Goal: Information Seeking & Learning: Check status

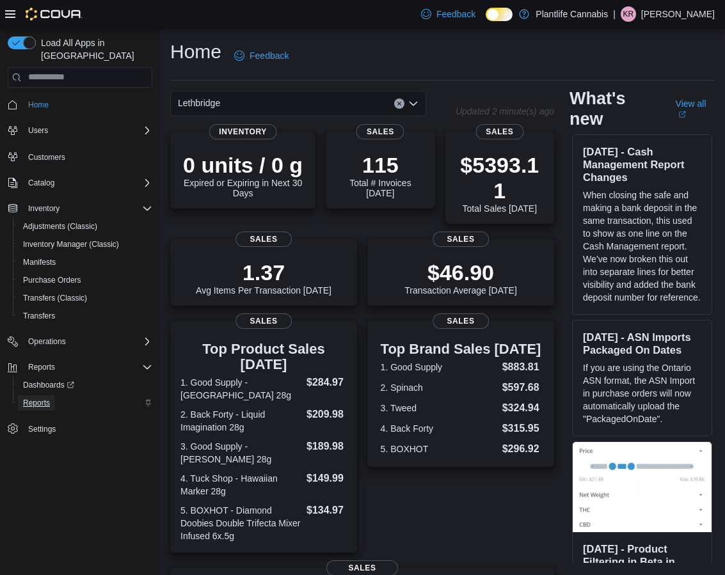
click at [50, 398] on span "Reports" at bounding box center [36, 403] width 27 height 10
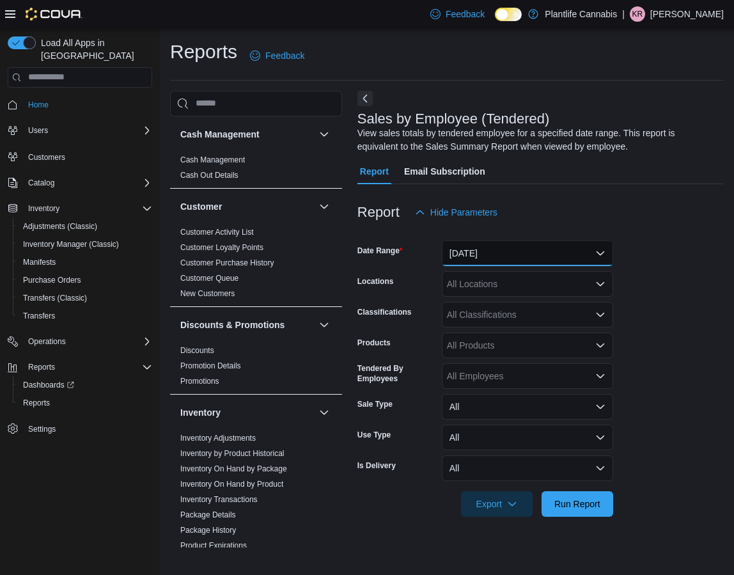
click at [494, 260] on button "Yesterday" at bounding box center [527, 253] width 171 height 26
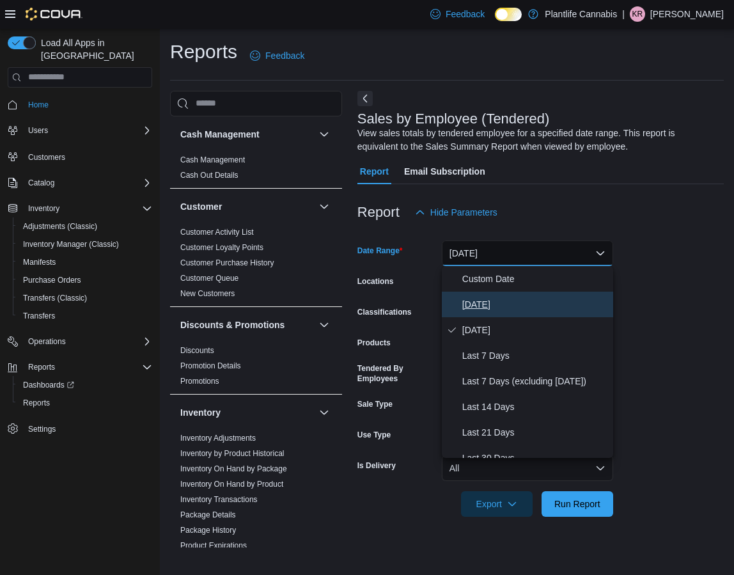
click at [485, 300] on span "[DATE]" at bounding box center [535, 304] width 146 height 15
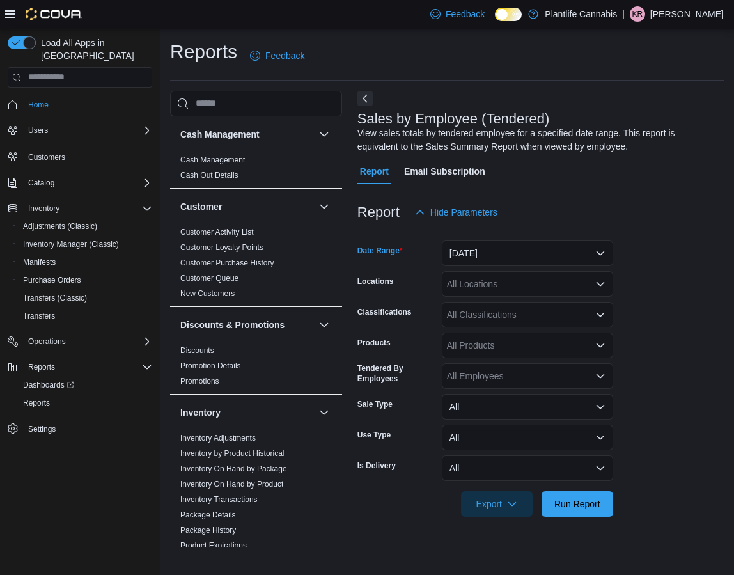
click at [522, 288] on div "All Locations" at bounding box center [527, 284] width 171 height 26
type input "****"
click at [511, 308] on span "Lethbridge" at bounding box center [497, 305] width 42 height 13
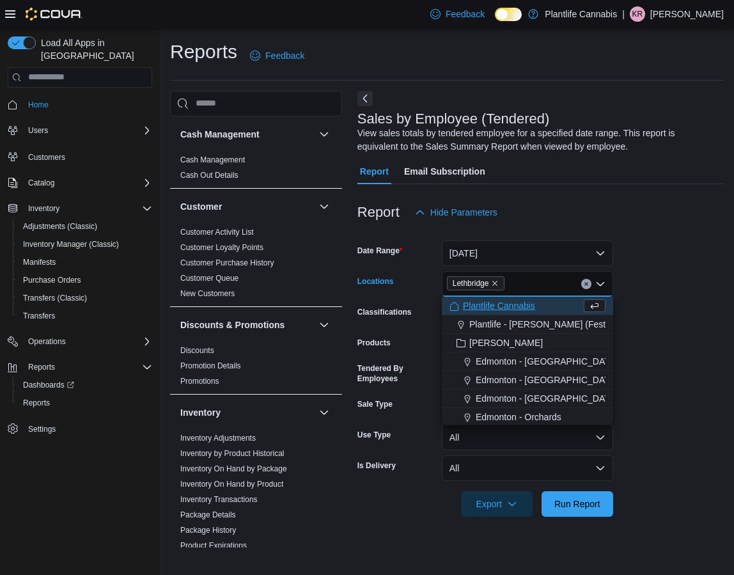
click at [629, 309] on form "Date Range Today Locations Lethbridge Combo box. Selected. Lethbridge. Press Ba…" at bounding box center [540, 371] width 366 height 292
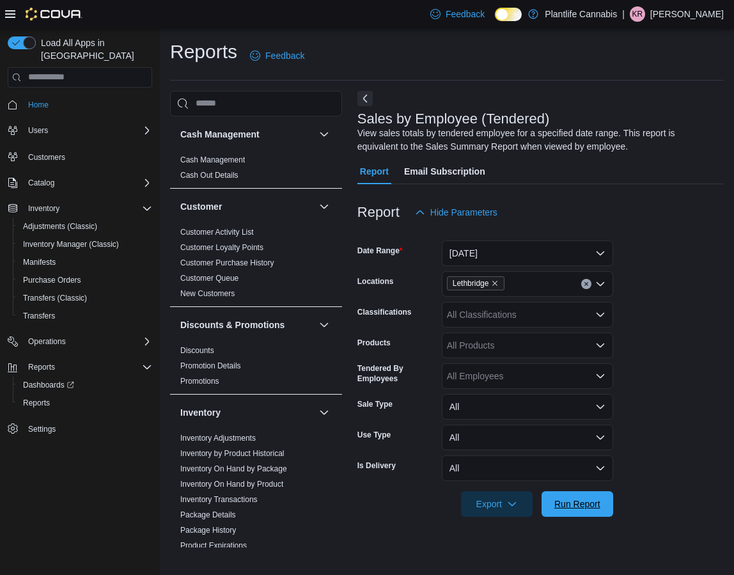
drag, startPoint x: 581, startPoint y: 507, endPoint x: 576, endPoint y: 455, distance: 52.8
click at [581, 507] on span "Run Report" at bounding box center [577, 504] width 46 height 13
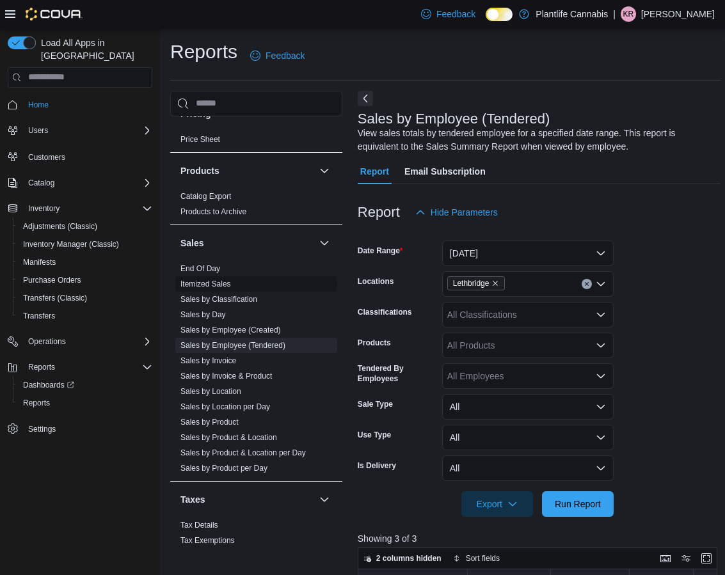
scroll to position [641, 0]
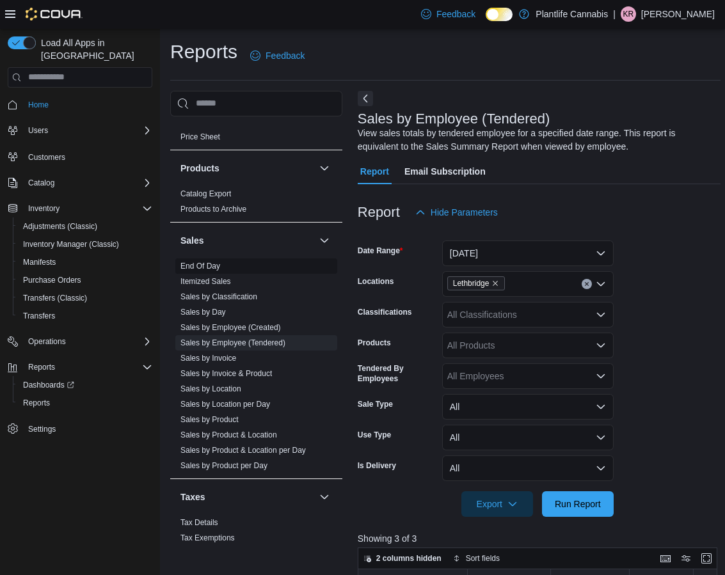
click at [207, 263] on link "End Of Day" at bounding box center [200, 266] width 40 height 9
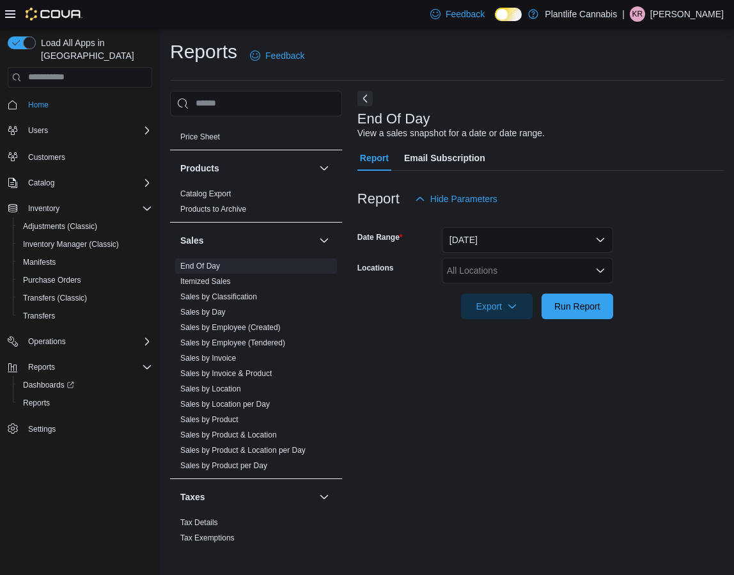
click at [476, 256] on form "Date Range Today Locations All Locations Export Run Report" at bounding box center [540, 265] width 366 height 107
click at [471, 266] on div "All Locations" at bounding box center [527, 271] width 171 height 26
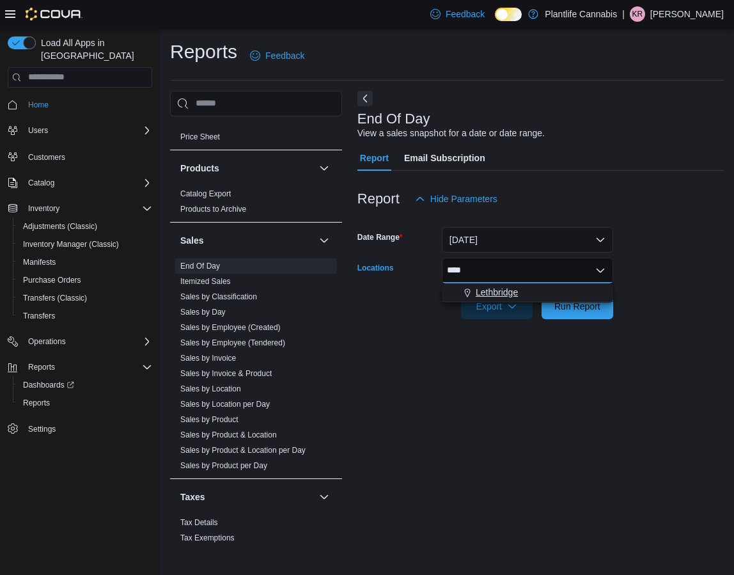
type input "****"
click at [492, 287] on span "Lethbridge" at bounding box center [497, 292] width 42 height 13
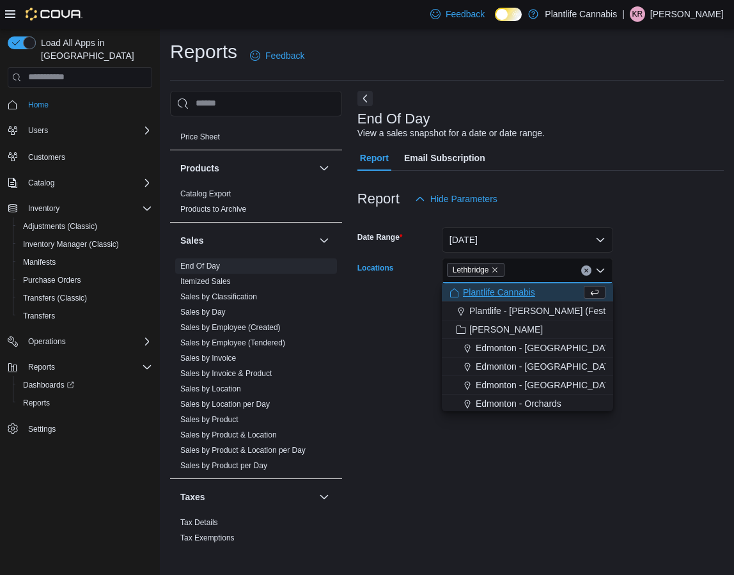
click at [684, 315] on form "Date Range Today Locations Lethbridge Combo box. Selected. Lethbridge. Press Ba…" at bounding box center [540, 265] width 366 height 107
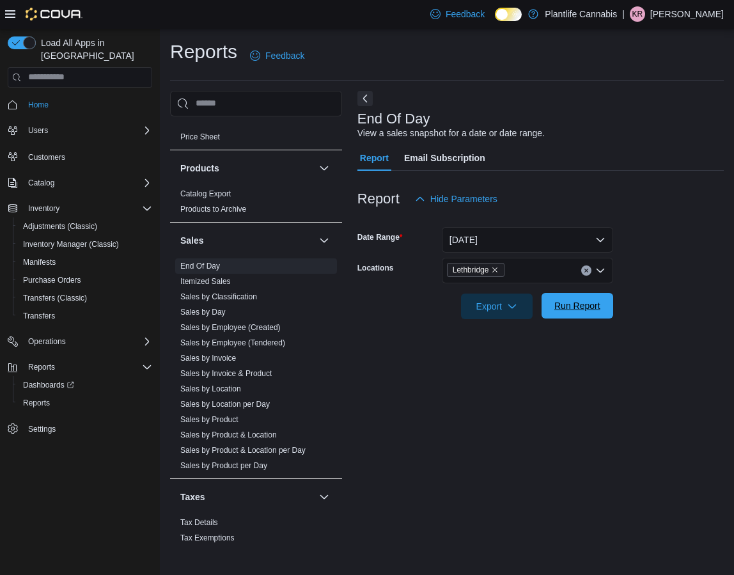
click at [573, 313] on span "Run Report" at bounding box center [577, 306] width 56 height 26
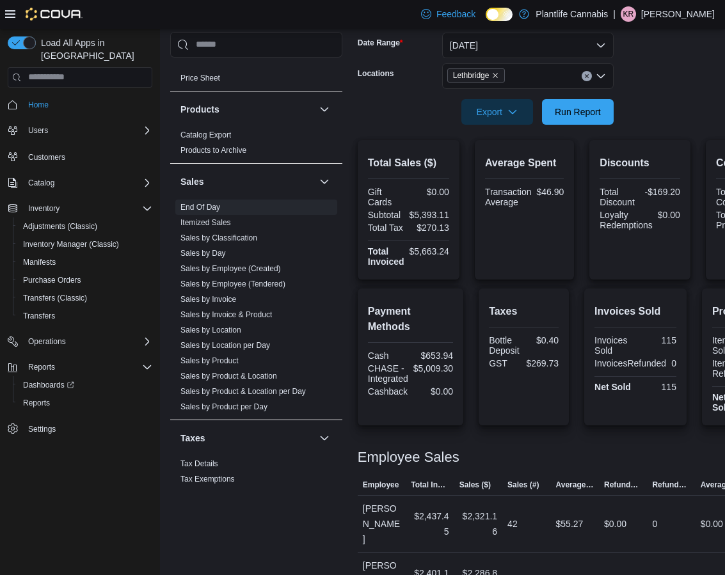
scroll to position [250, 0]
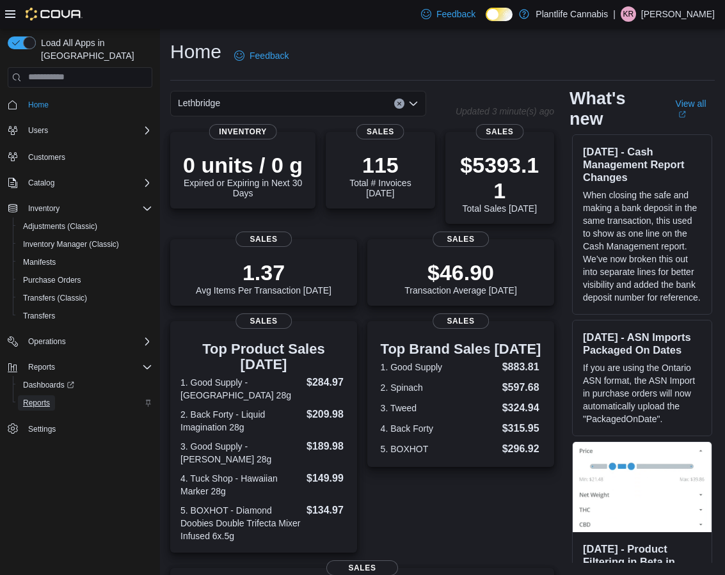
click at [40, 398] on span "Reports" at bounding box center [36, 403] width 27 height 10
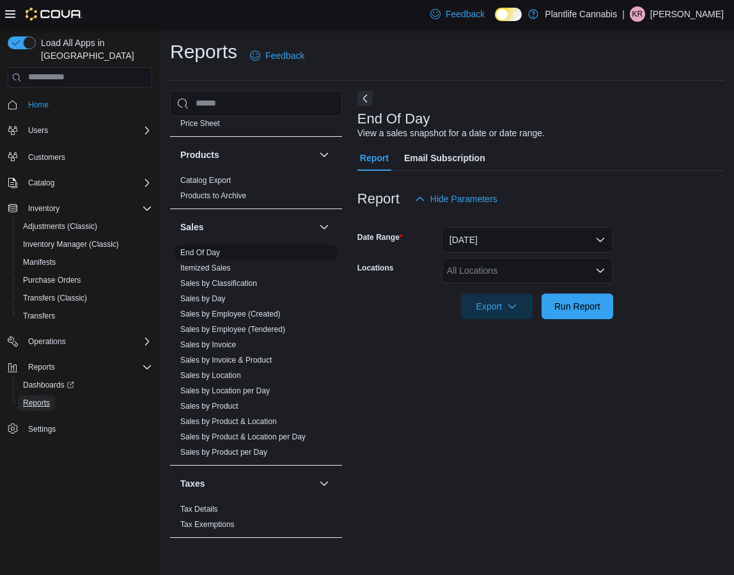
scroll to position [657, 0]
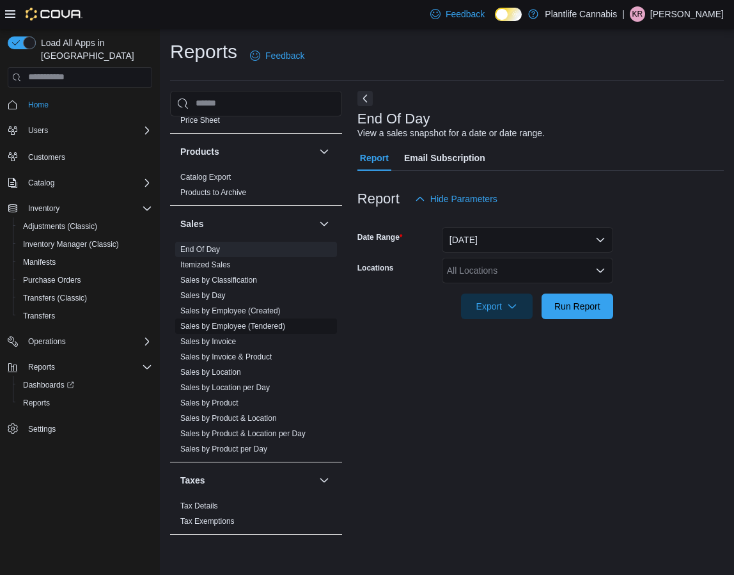
click at [219, 323] on link "Sales by Employee (Tendered)" at bounding box center [232, 326] width 105 height 9
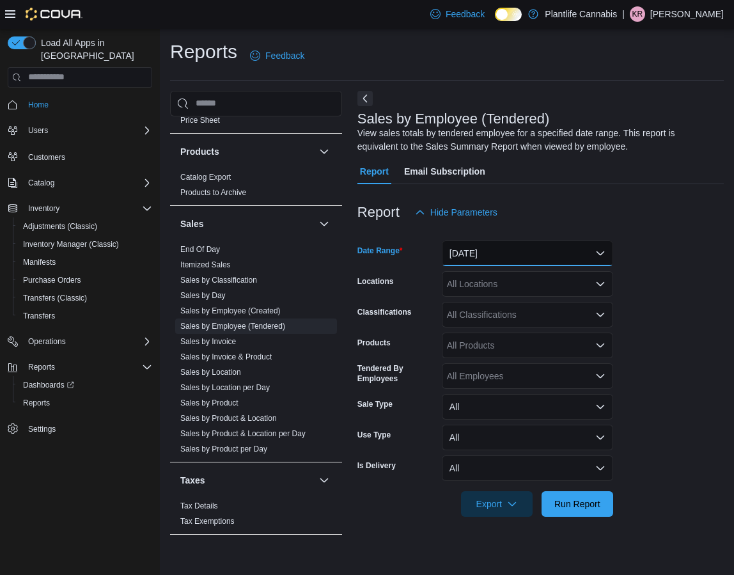
click at [469, 256] on button "Yesterday" at bounding box center [527, 253] width 171 height 26
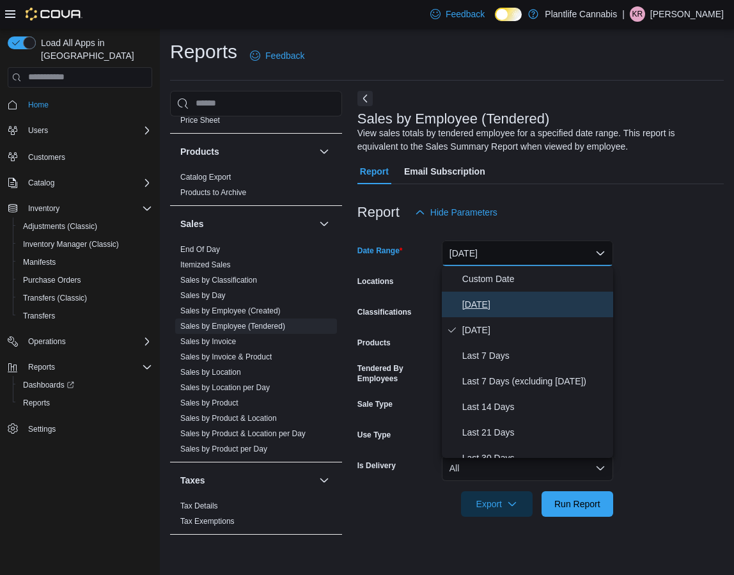
click at [469, 297] on span "[DATE]" at bounding box center [535, 304] width 146 height 15
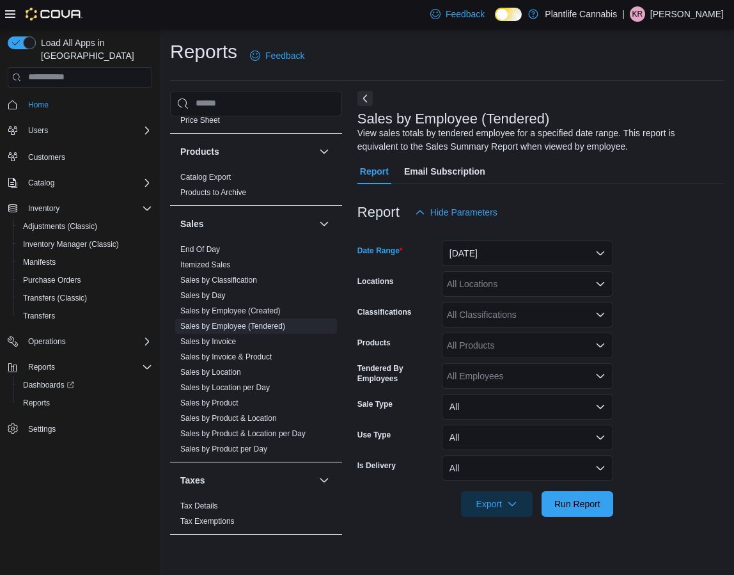
click at [504, 285] on div "All Locations" at bounding box center [527, 284] width 171 height 26
type input "****"
click at [498, 308] on span "Lethbridge" at bounding box center [497, 305] width 42 height 13
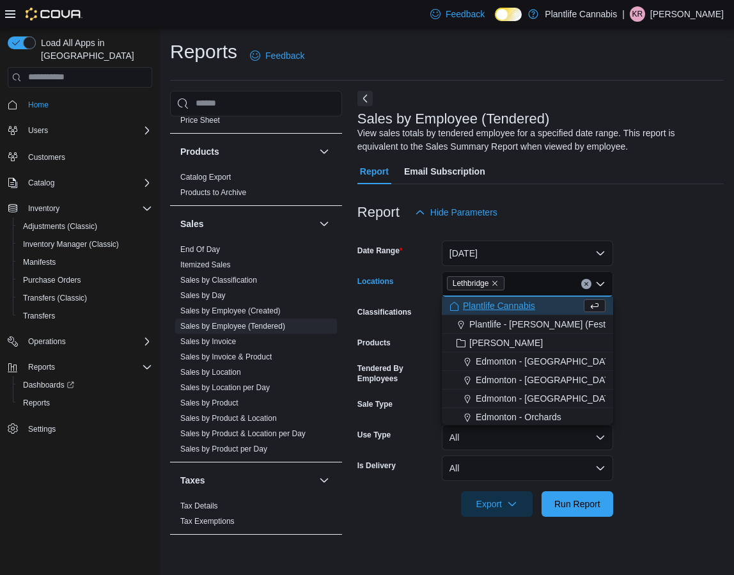
click at [639, 310] on form "Date Range Today Locations Lethbridge Combo box. Selected. Lethbridge. Press Ba…" at bounding box center [540, 371] width 366 height 292
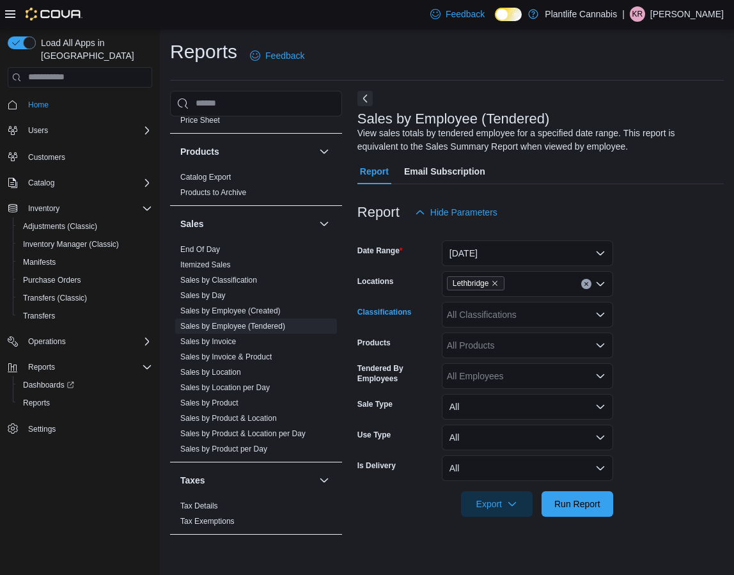
click at [570, 309] on div "All Classifications" at bounding box center [527, 315] width 171 height 26
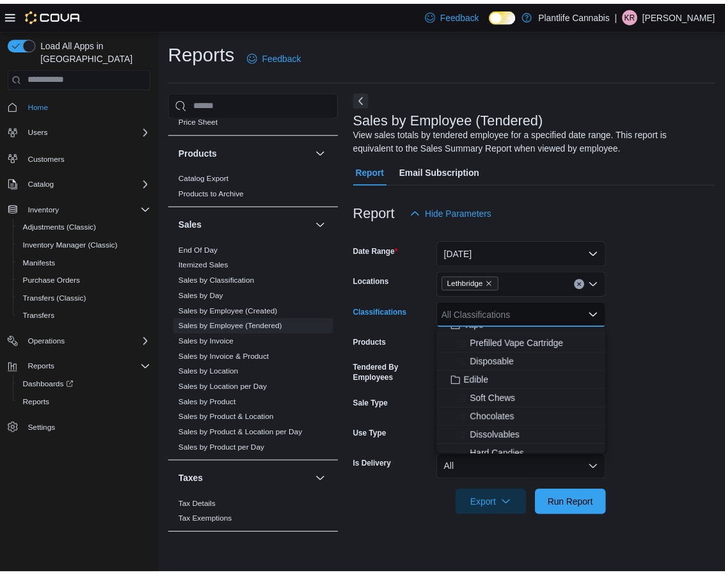
scroll to position [86, 0]
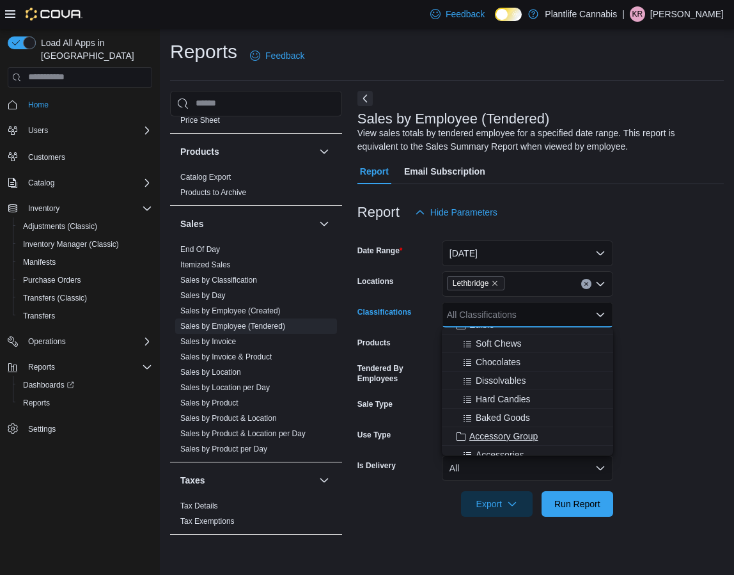
click at [509, 434] on span "Accessory Group" at bounding box center [503, 436] width 68 height 13
drag, startPoint x: 698, startPoint y: 337, endPoint x: 660, endPoint y: 367, distance: 48.2
click at [697, 337] on form "Date Range Today Locations Lethbridge Classifications Accessory Group Combo box…" at bounding box center [540, 371] width 366 height 292
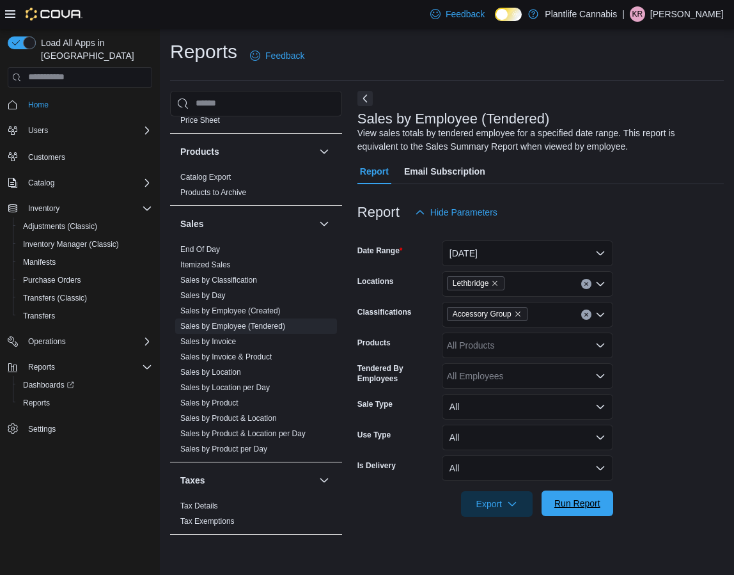
click at [582, 503] on span "Run Report" at bounding box center [577, 503] width 46 height 13
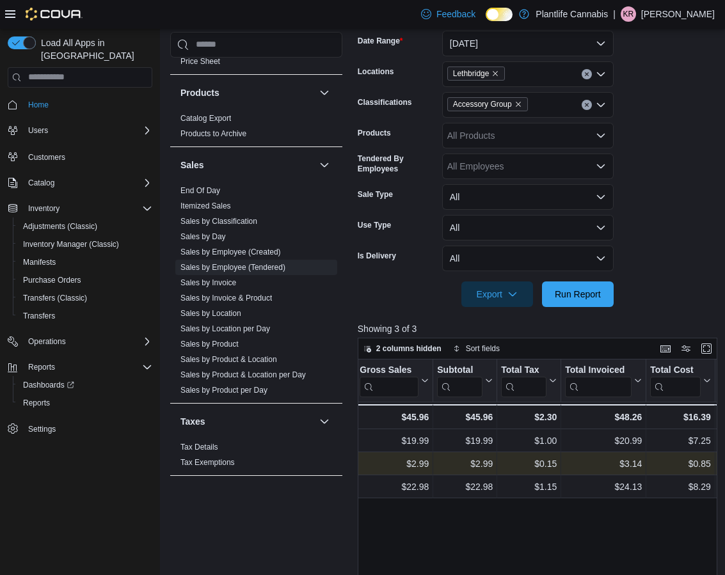
scroll to position [0, 743]
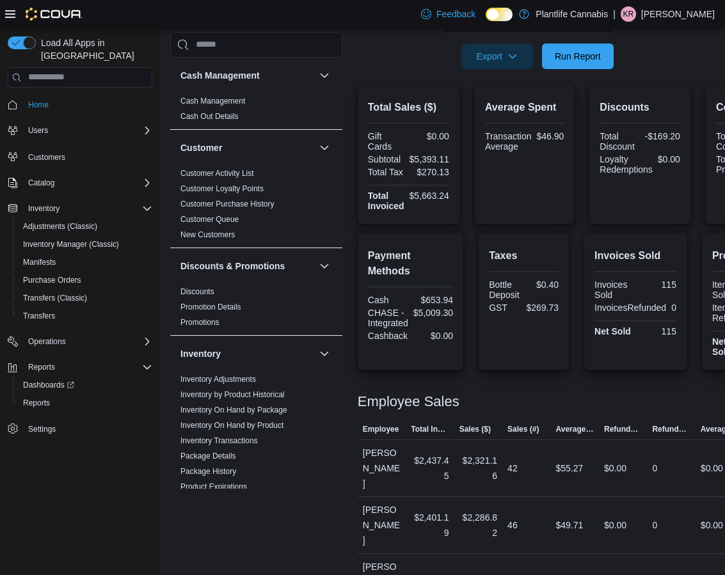
scroll to position [641, 0]
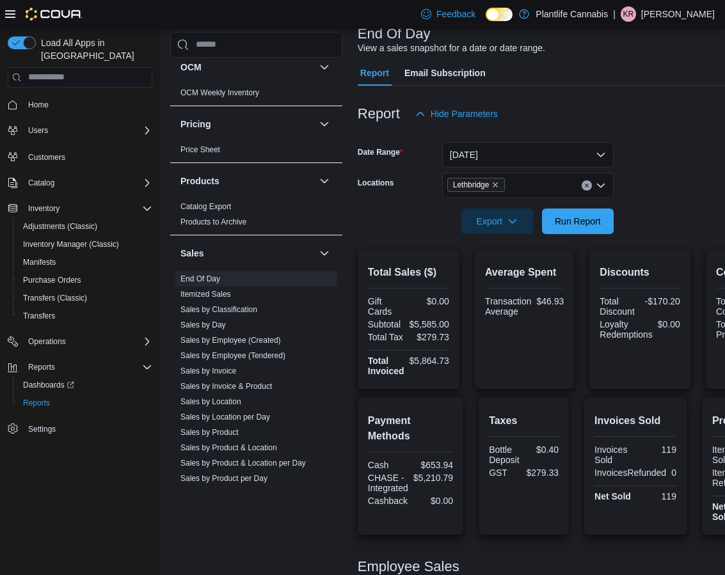
scroll to position [86, 0]
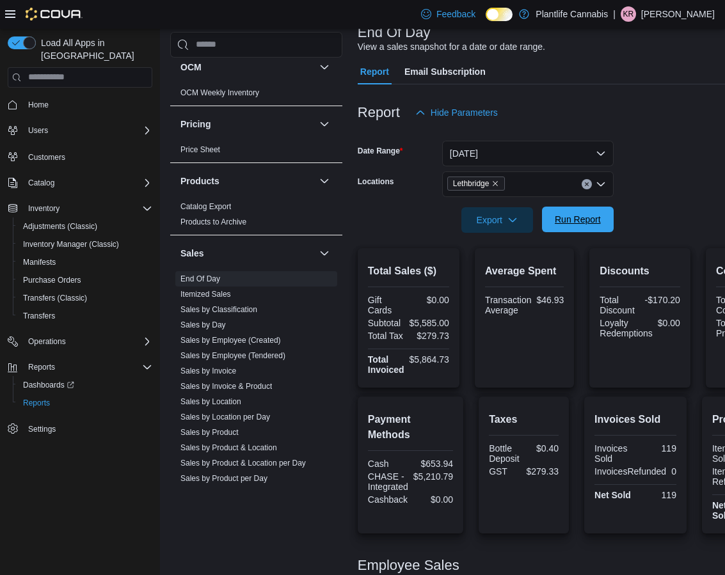
click at [581, 231] on span "Run Report" at bounding box center [577, 220] width 56 height 26
click at [564, 216] on span "Run Report" at bounding box center [577, 219] width 46 height 13
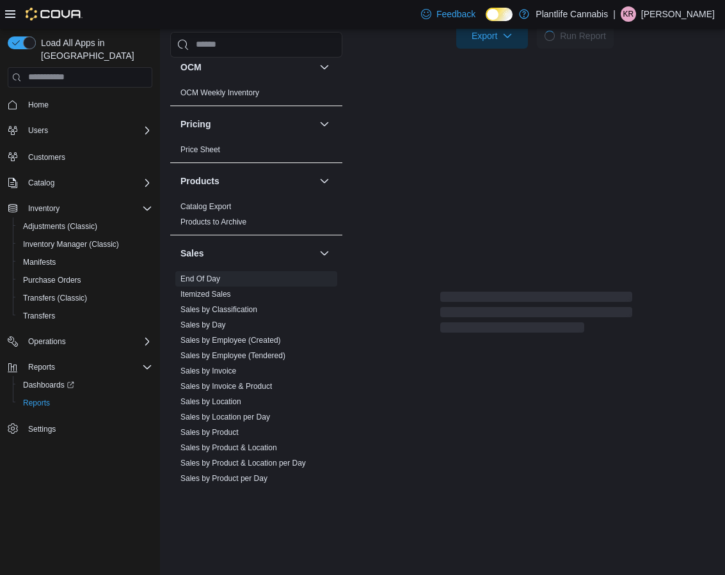
scroll to position [250, 0]
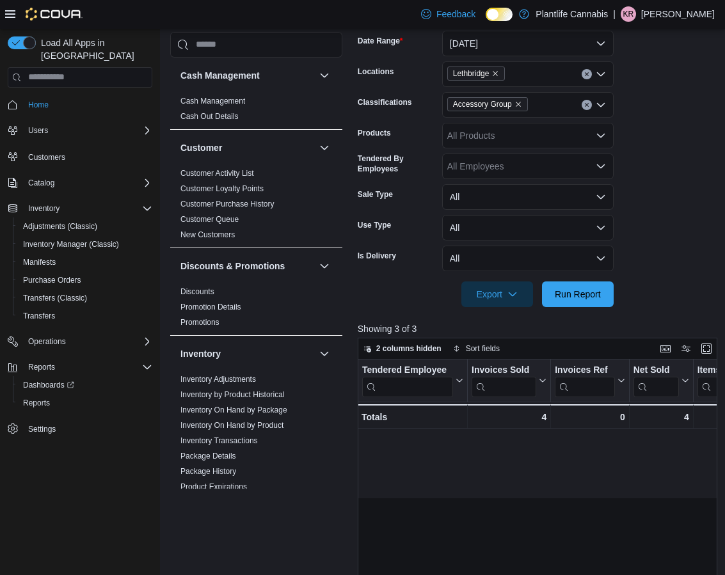
scroll to position [0, 743]
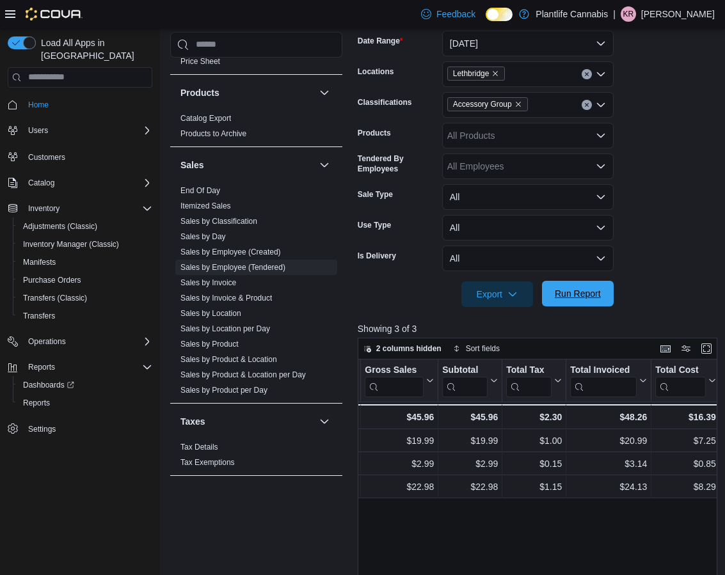
click at [558, 296] on span "Run Report" at bounding box center [577, 293] width 46 height 13
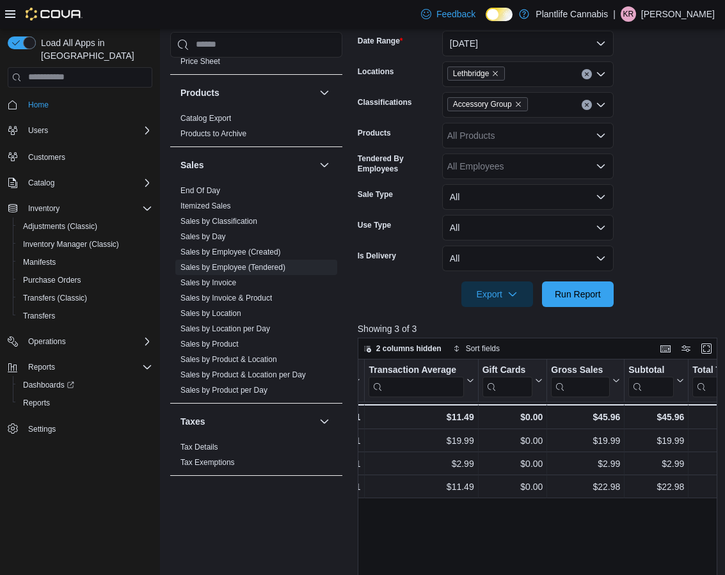
scroll to position [0, 583]
